Goal: Communication & Community: Participate in discussion

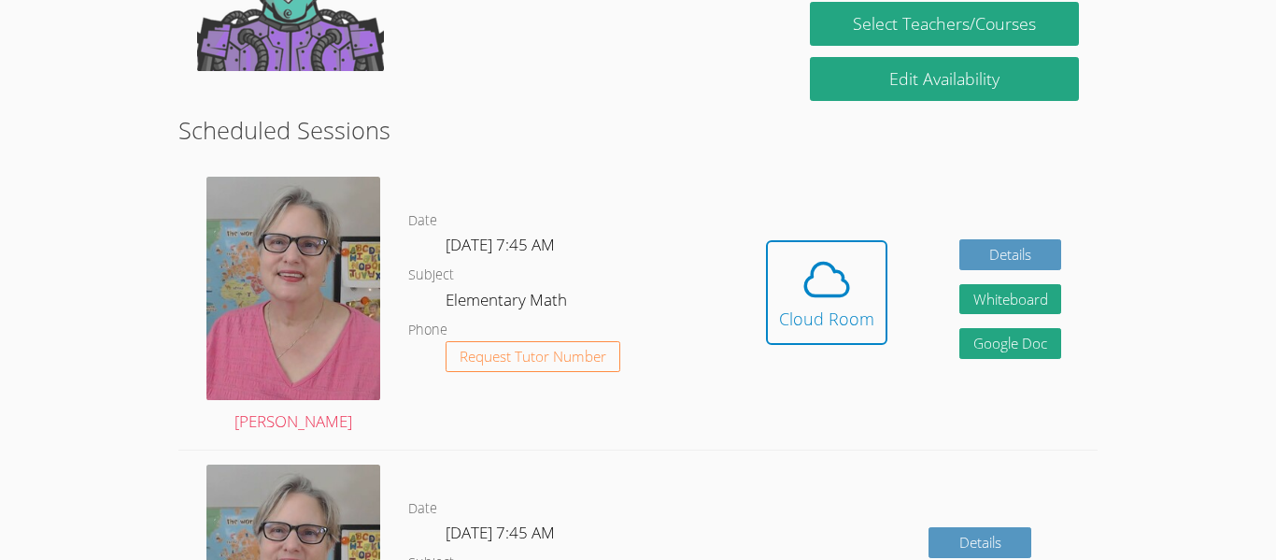
scroll to position [425, 0]
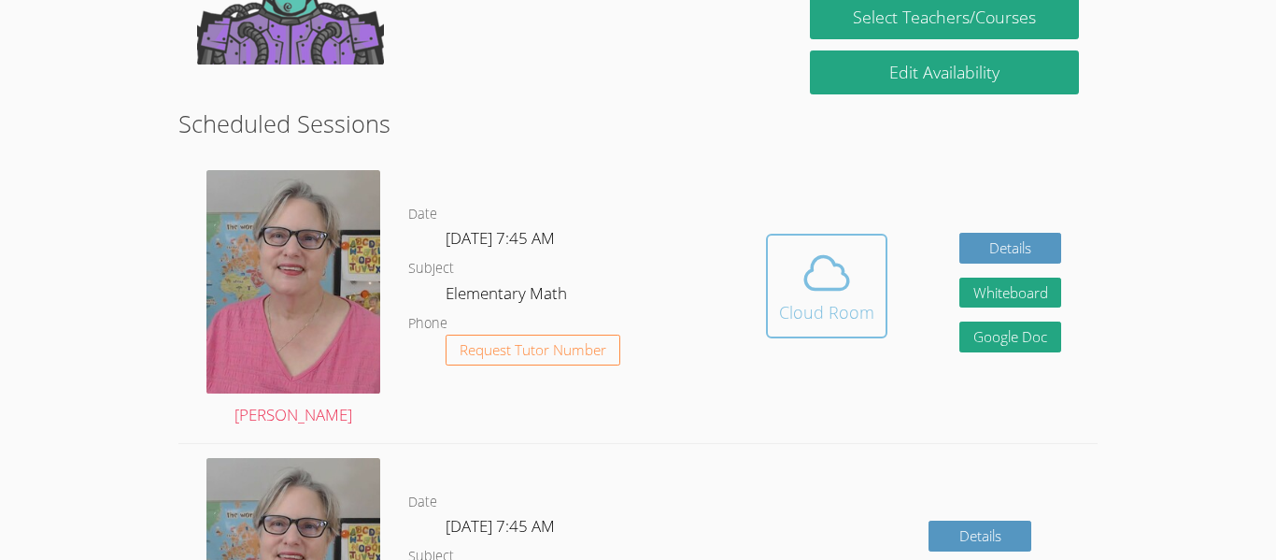
click at [796, 280] on span at bounding box center [826, 273] width 95 height 52
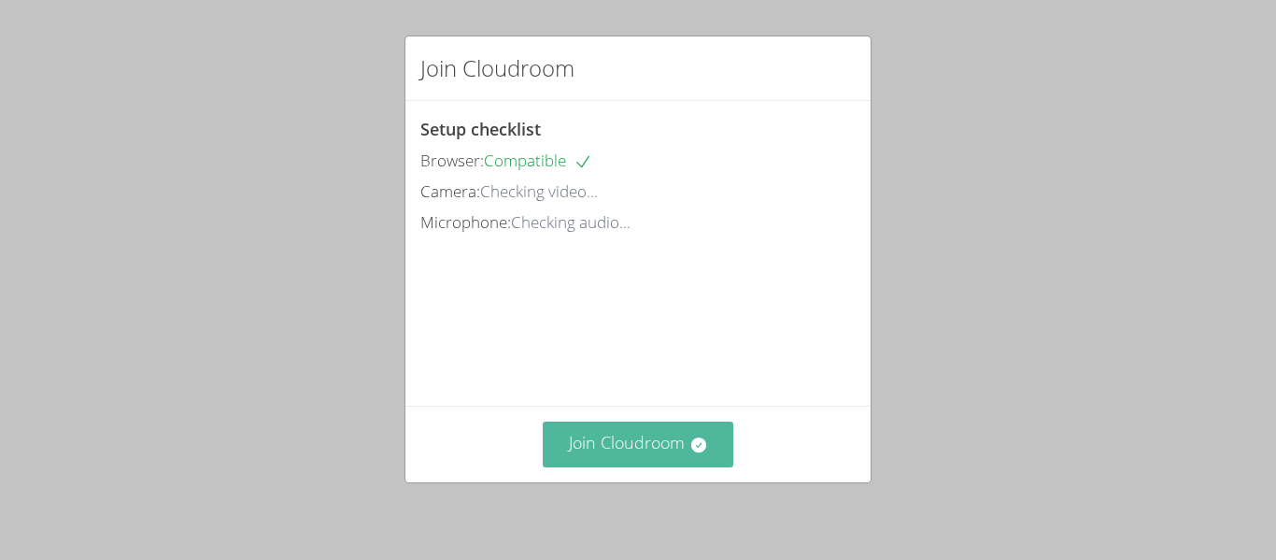
click at [555, 439] on button "Join Cloudroom" at bounding box center [639, 444] width 192 height 46
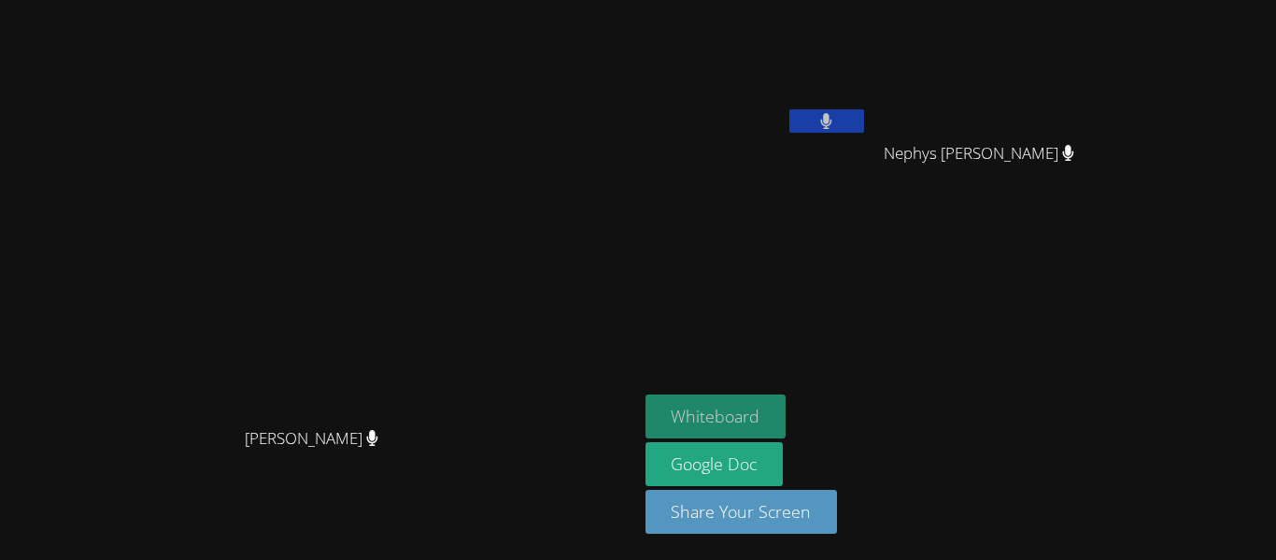
click at [787, 410] on button "Whiteboard" at bounding box center [716, 416] width 141 height 44
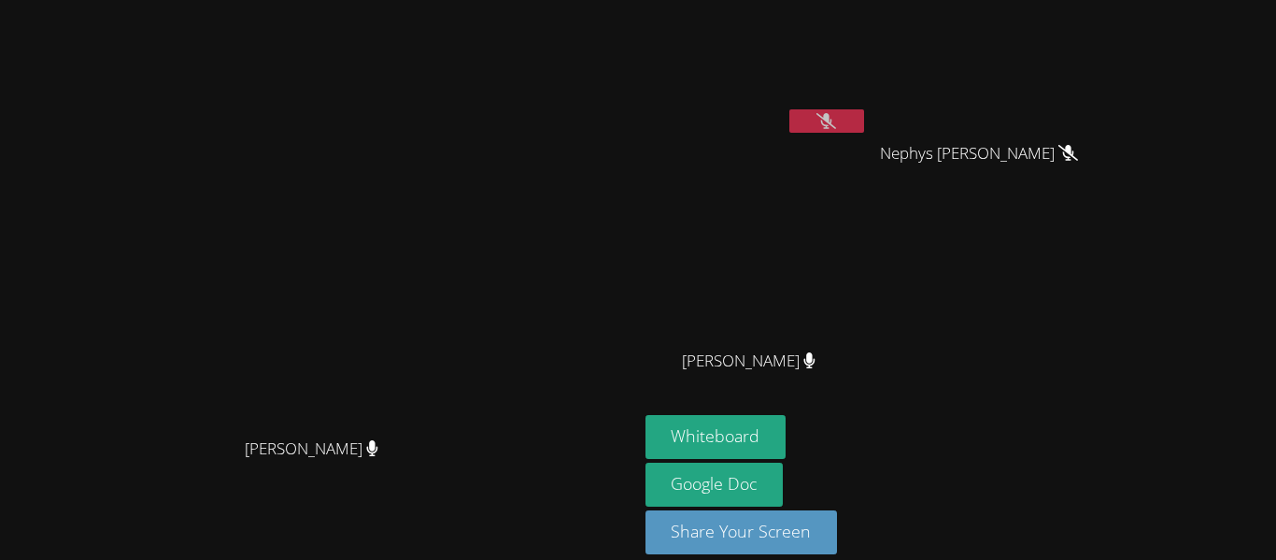
click at [868, 101] on video at bounding box center [757, 69] width 222 height 125
click at [868, 105] on video at bounding box center [757, 69] width 222 height 125
click at [864, 129] on button at bounding box center [826, 120] width 75 height 23
click at [836, 113] on icon at bounding box center [826, 121] width 20 height 16
click at [864, 121] on button at bounding box center [826, 120] width 75 height 23
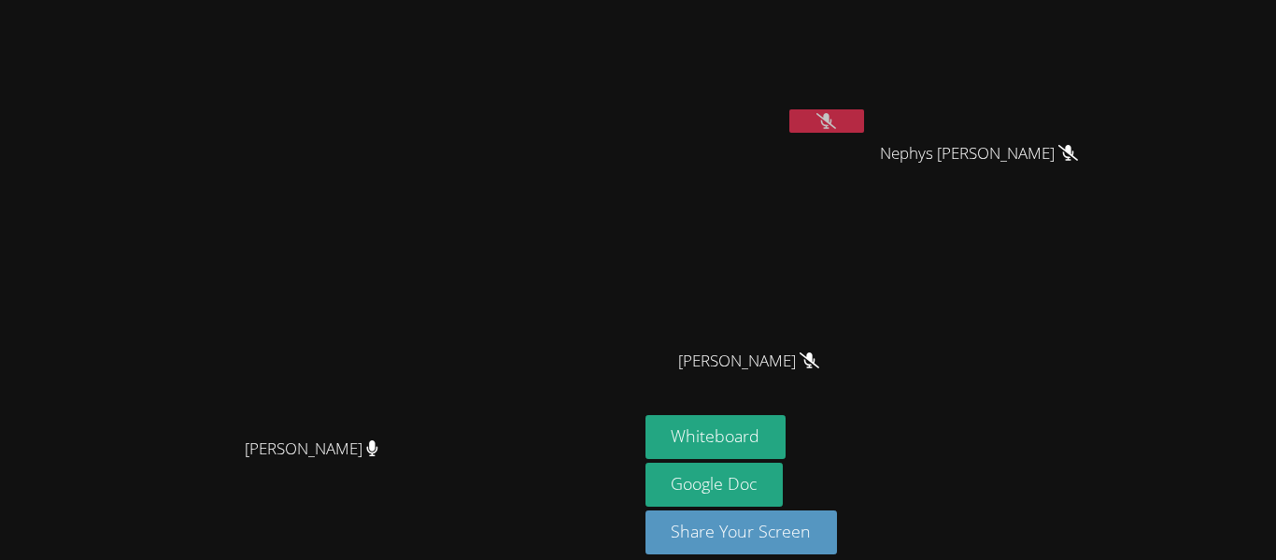
click at [864, 120] on button at bounding box center [826, 120] width 75 height 23
click at [836, 126] on icon at bounding box center [826, 121] width 20 height 16
click at [868, 102] on video at bounding box center [757, 69] width 222 height 125
click at [836, 125] on icon at bounding box center [826, 121] width 20 height 16
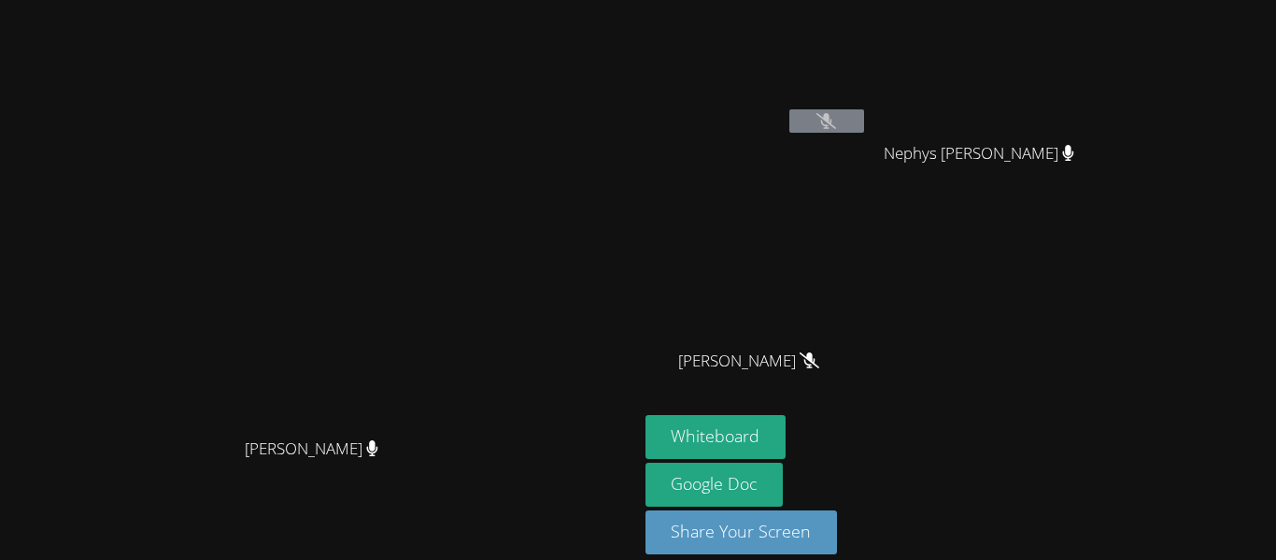
click at [836, 125] on icon at bounding box center [826, 121] width 20 height 16
click at [864, 129] on button at bounding box center [826, 120] width 75 height 23
click at [836, 124] on icon at bounding box center [826, 121] width 20 height 16
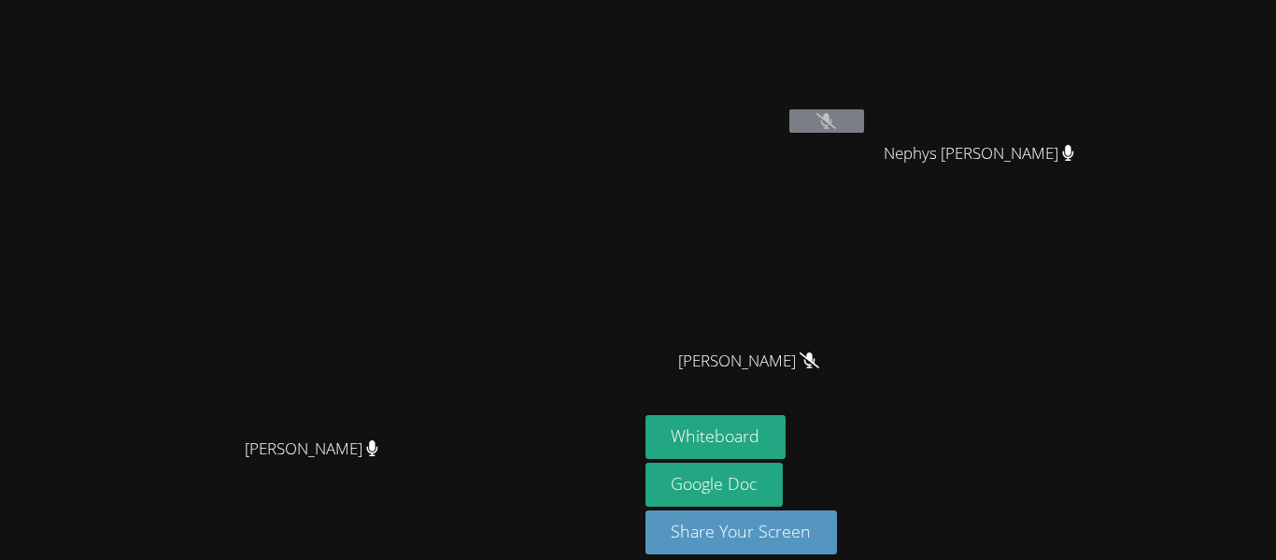
click at [836, 124] on icon at bounding box center [826, 121] width 20 height 16
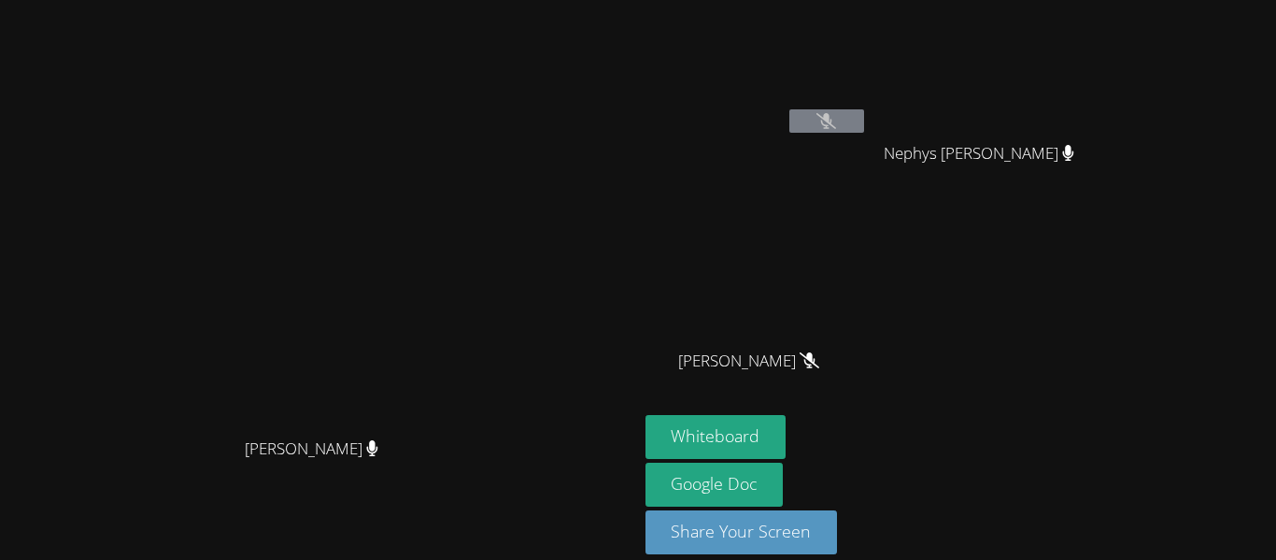
click at [836, 124] on icon at bounding box center [826, 121] width 20 height 16
click at [836, 128] on icon at bounding box center [826, 121] width 20 height 16
click at [1058, 192] on div "Nephys [PERSON_NAME]" at bounding box center [986, 170] width 222 height 75
click at [864, 121] on button at bounding box center [826, 120] width 75 height 23
click at [836, 121] on icon at bounding box center [826, 121] width 20 height 16
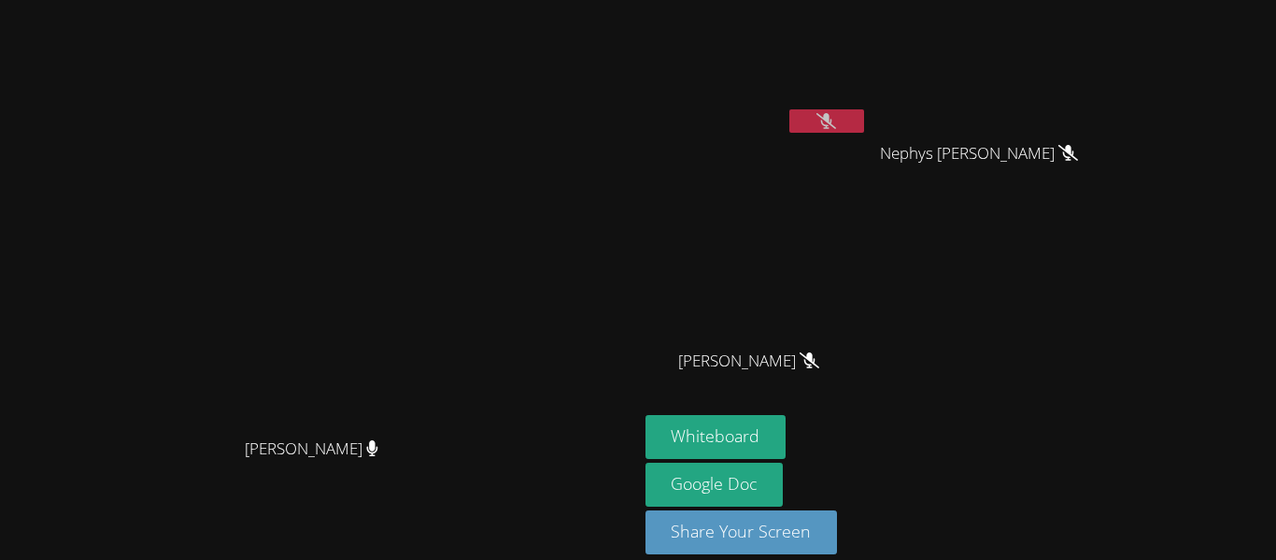
click at [836, 116] on icon at bounding box center [826, 121] width 20 height 16
click at [1098, 312] on div "[PERSON_NAME] Balaji Nephys [PERSON_NAME] Nephys [PERSON_NAME] [PERSON_NAME] [P…" at bounding box center [872, 210] width 452 height 407
click at [864, 118] on button at bounding box center [826, 120] width 75 height 23
click at [868, 155] on div "[PERSON_NAME]" at bounding box center [757, 107] width 222 height 200
click at [868, 107] on video at bounding box center [757, 69] width 222 height 125
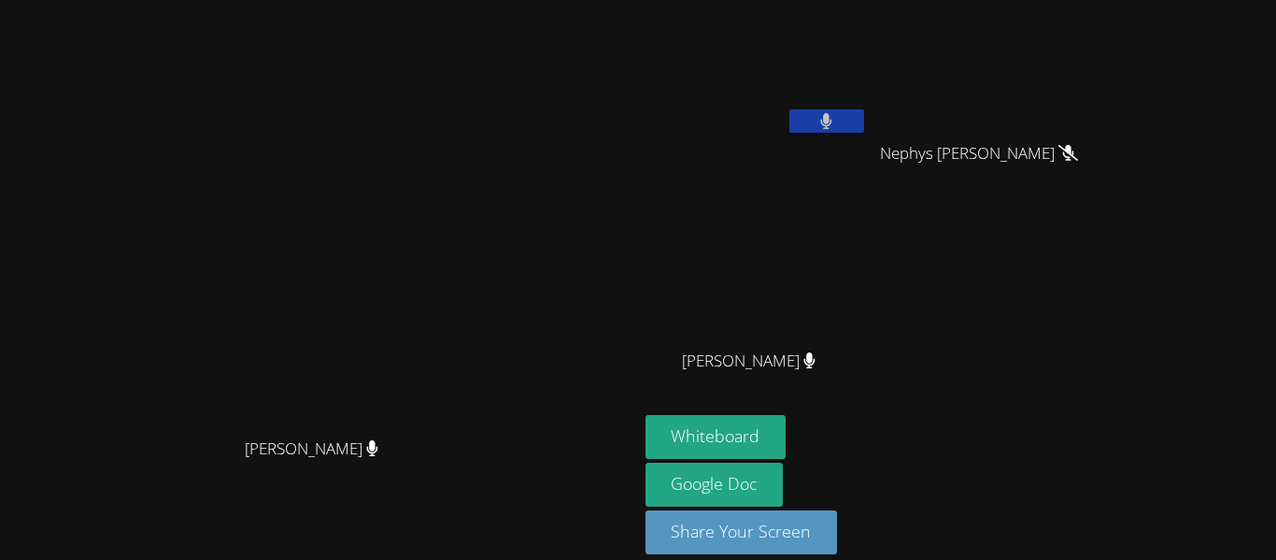
click at [864, 117] on button at bounding box center [826, 120] width 75 height 23
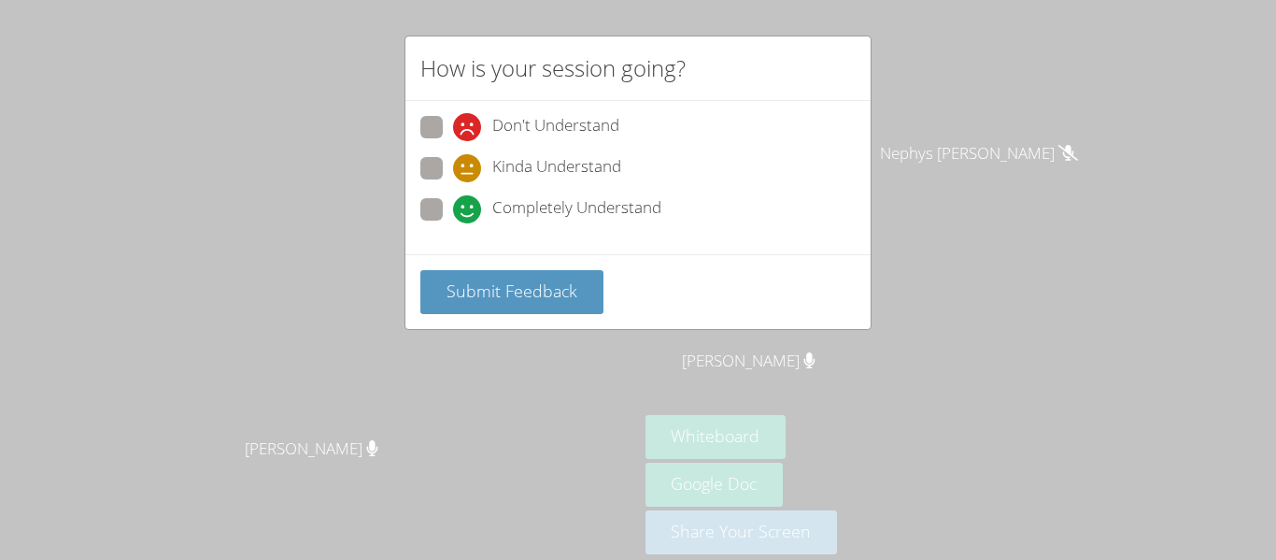
click at [453, 182] on span at bounding box center [453, 182] width 0 height 0
click at [453, 173] on input "Kinda Understand" at bounding box center [461, 165] width 16 height 16
radio input "true"
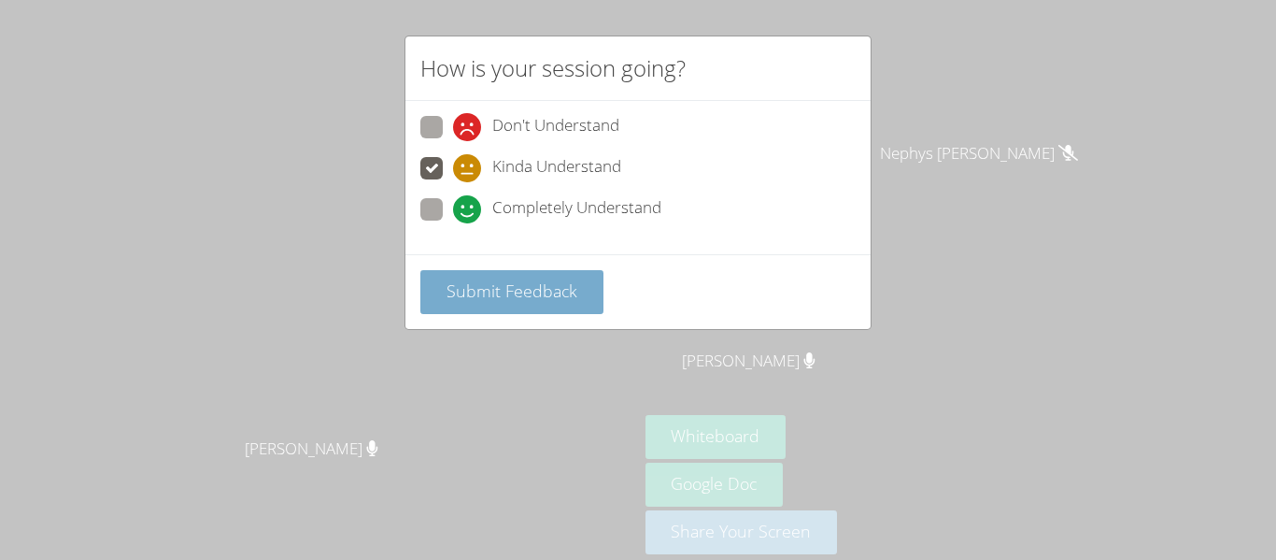
click at [513, 287] on span "Submit Feedback" at bounding box center [512, 290] width 131 height 22
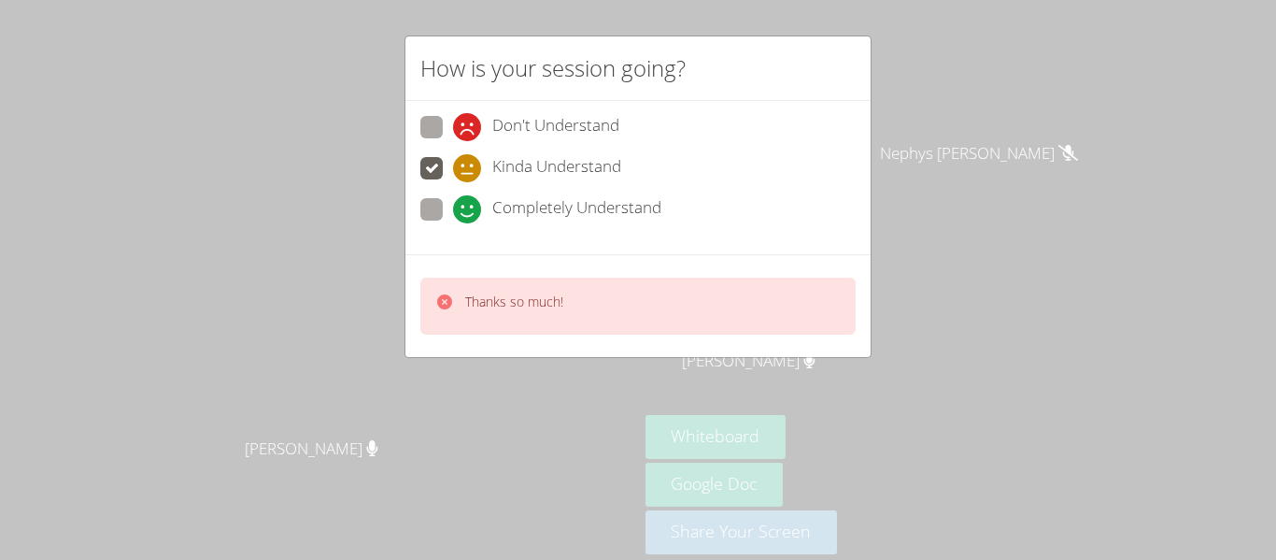
click at [639, 314] on div "Thanks so much!" at bounding box center [637, 305] width 435 height 57
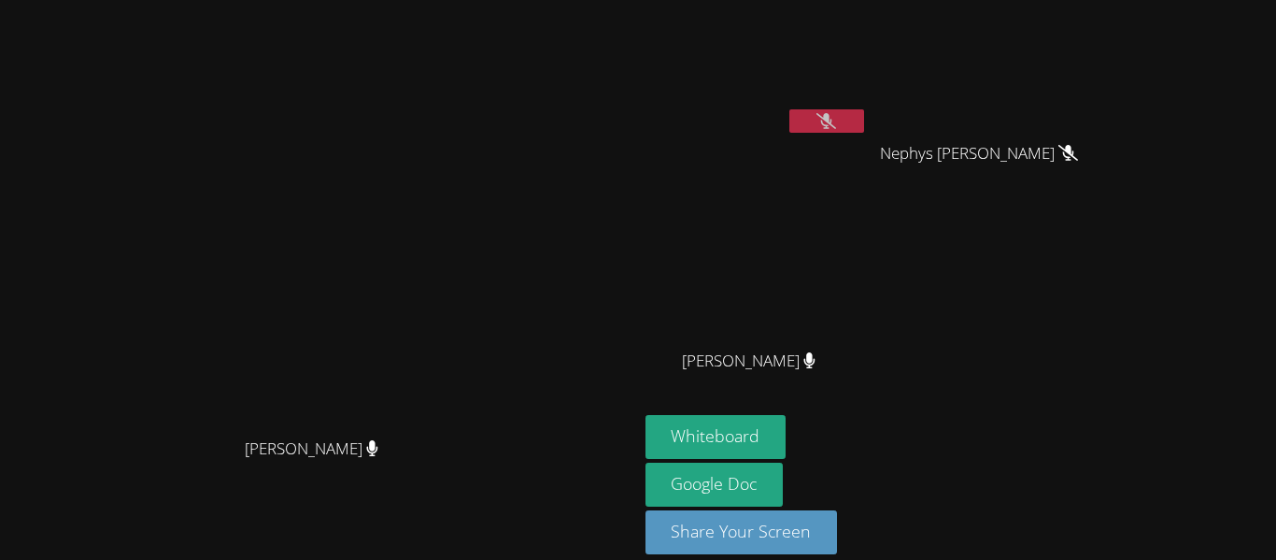
click at [868, 99] on video at bounding box center [757, 69] width 222 height 125
click at [836, 113] on icon at bounding box center [826, 121] width 20 height 16
click at [864, 124] on button at bounding box center [826, 120] width 75 height 23
click at [864, 115] on button at bounding box center [826, 120] width 75 height 23
